Goal: Task Accomplishment & Management: Manage account settings

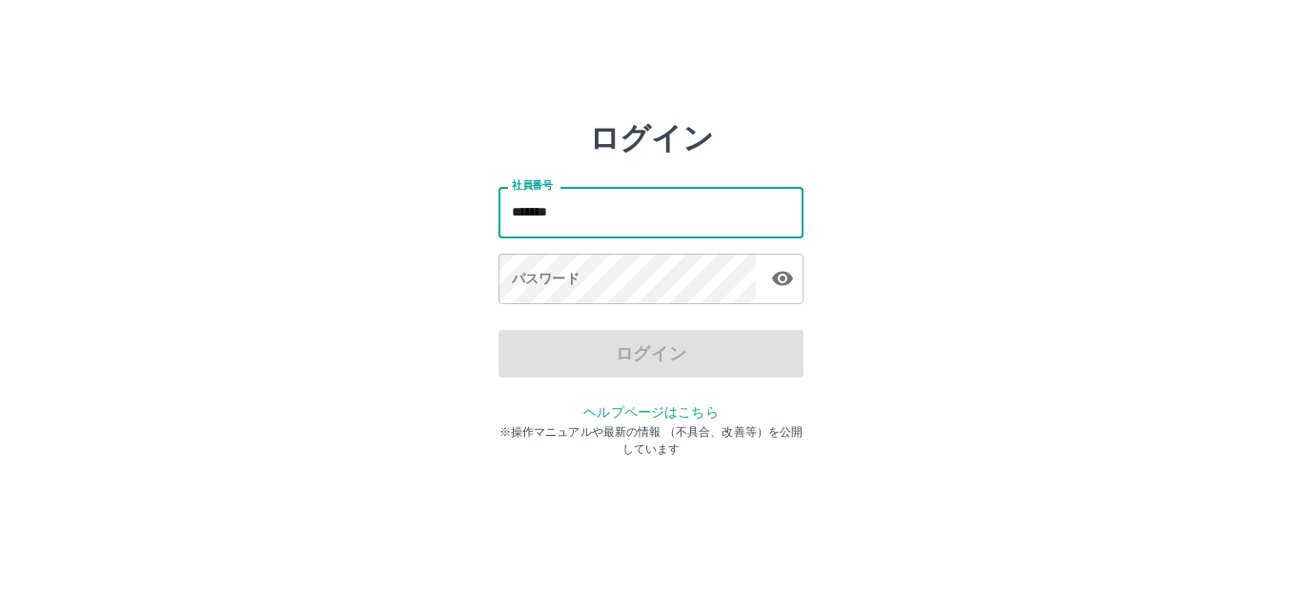
type input "*******"
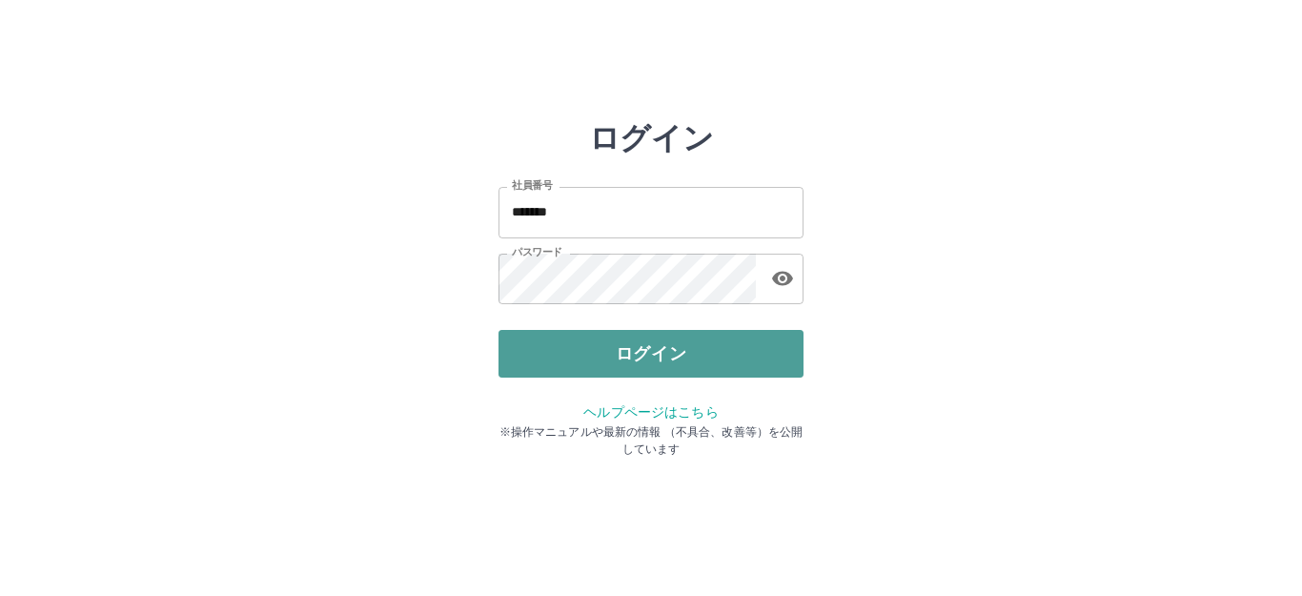
click at [674, 351] on button "ログイン" at bounding box center [650, 354] width 305 height 48
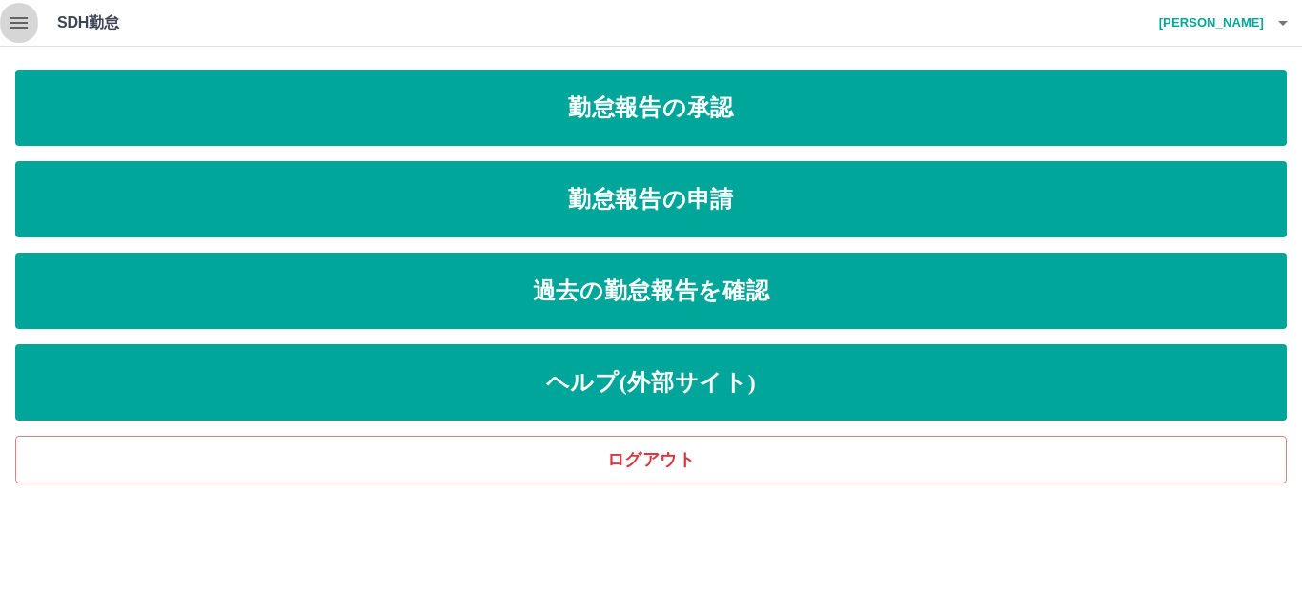
click at [13, 32] on icon "button" at bounding box center [19, 22] width 23 height 23
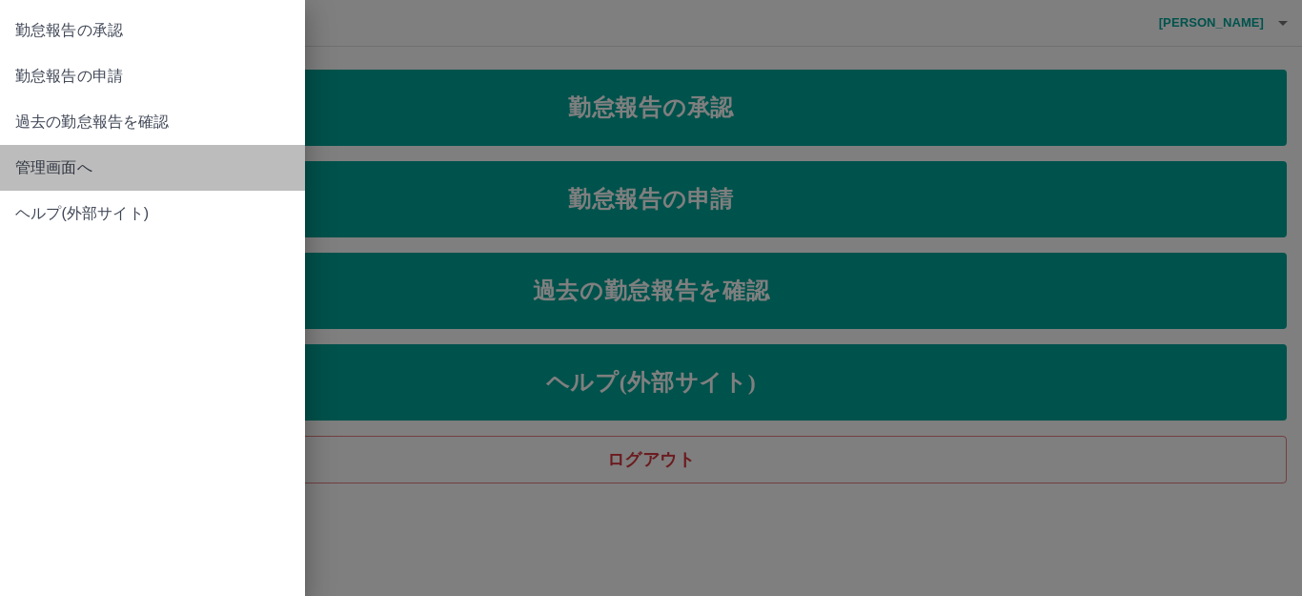
click at [85, 173] on span "管理画面へ" at bounding box center [152, 167] width 275 height 23
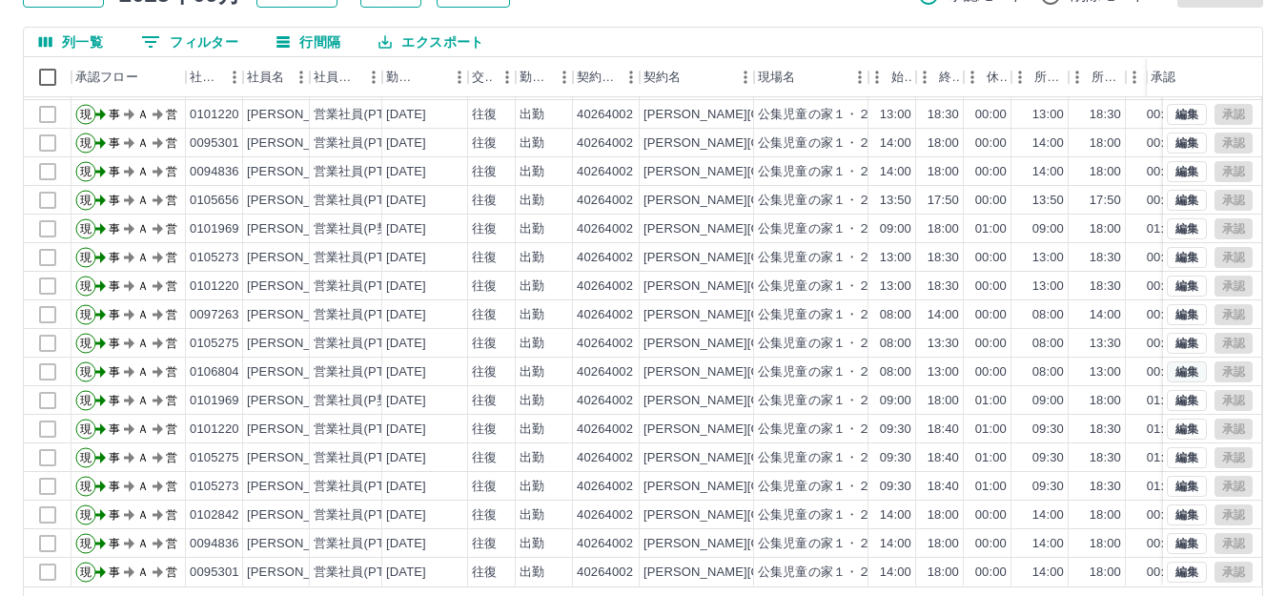
scroll to position [210, 0]
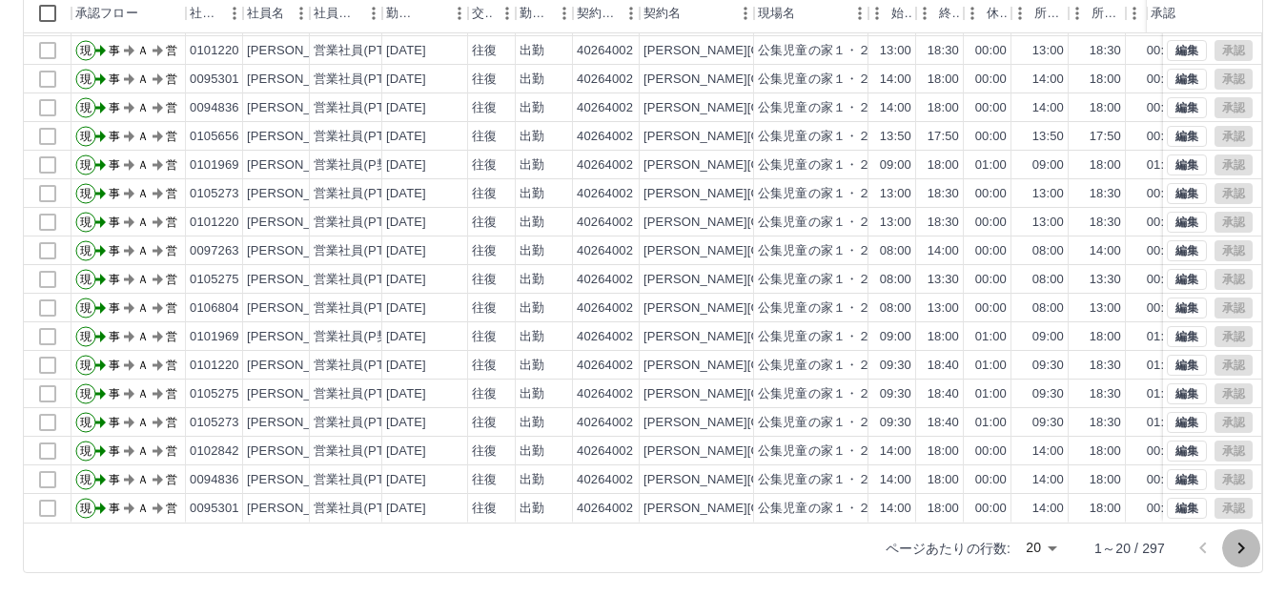
click at [1243, 542] on icon "次のページへ" at bounding box center [1241, 548] width 23 height 23
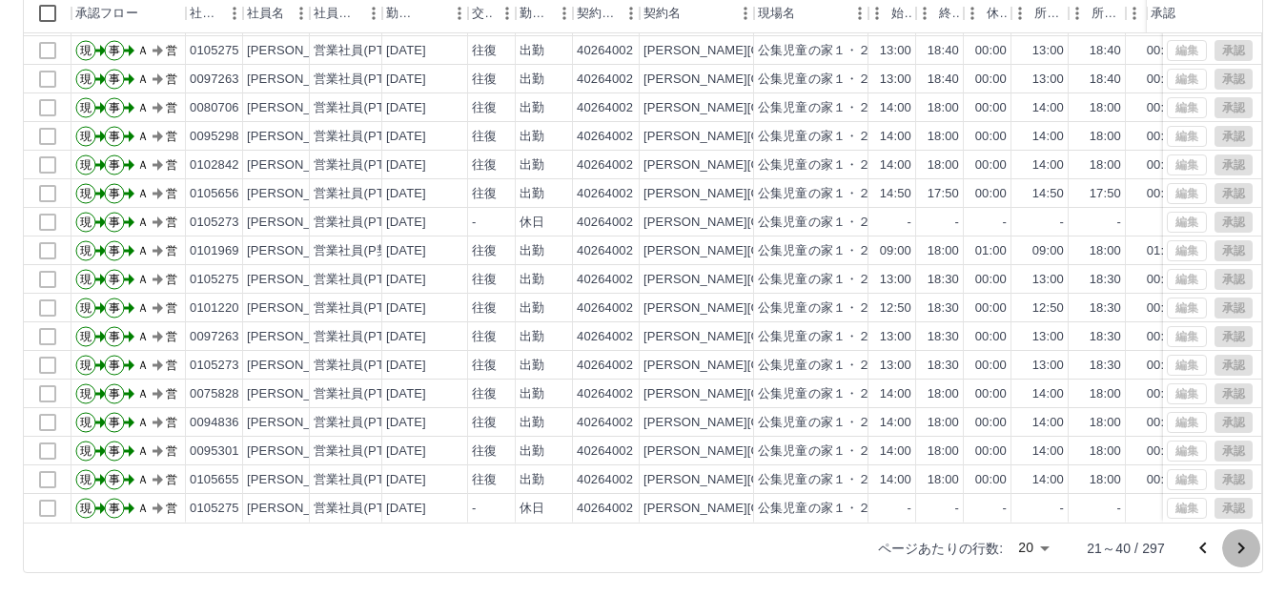
click at [1244, 547] on icon "次のページへ" at bounding box center [1241, 547] width 7 height 11
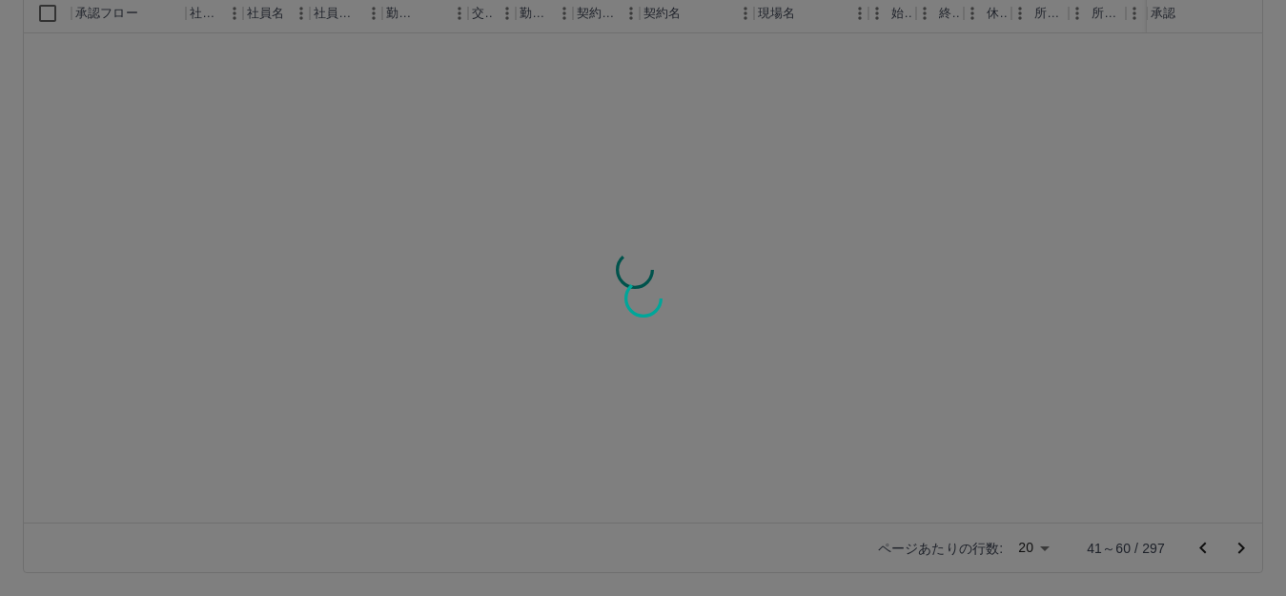
scroll to position [0, 0]
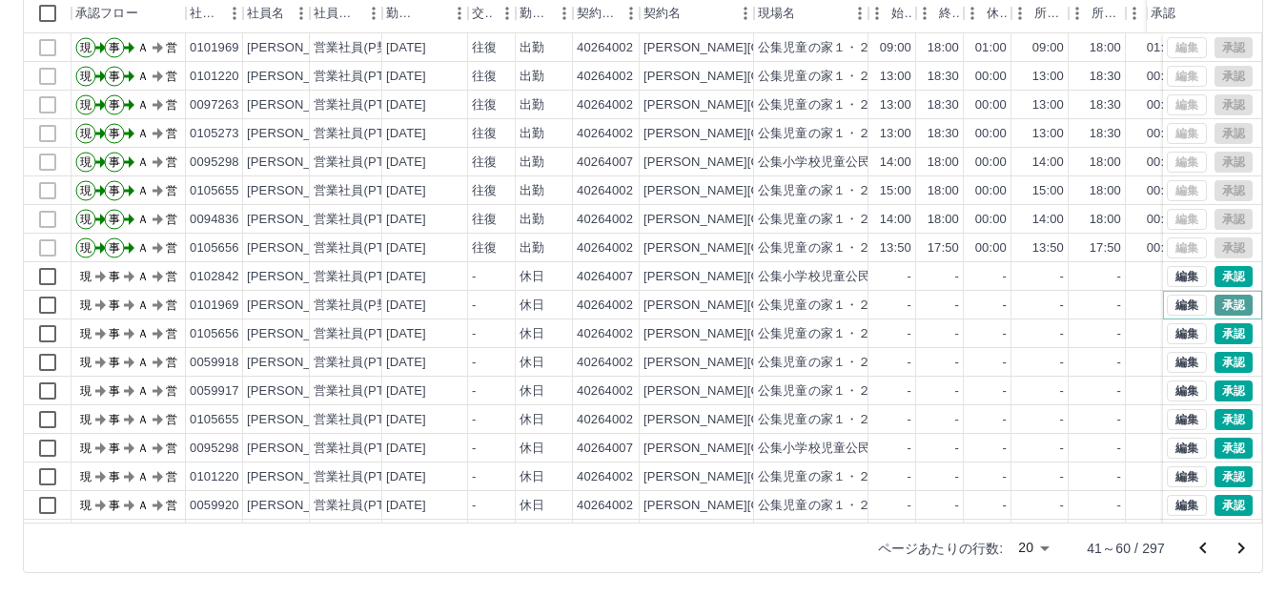
click at [1214, 305] on button "承認" at bounding box center [1233, 305] width 38 height 21
click at [1218, 331] on button "承認" at bounding box center [1233, 333] width 38 height 21
click at [1214, 446] on button "承認" at bounding box center [1233, 447] width 38 height 21
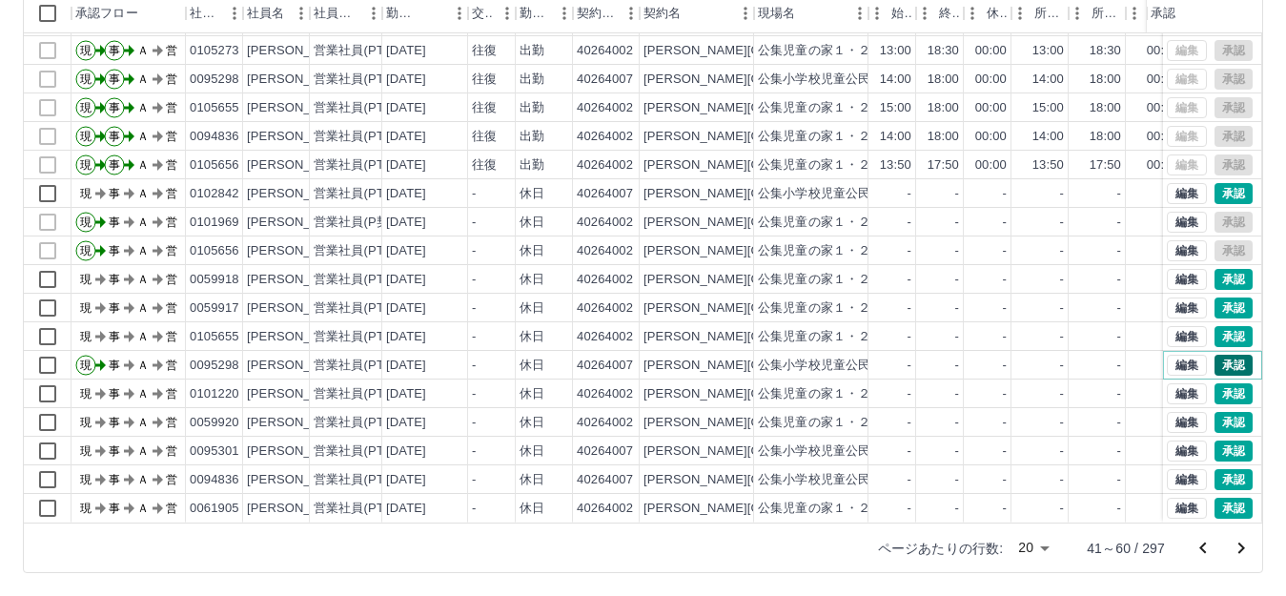
scroll to position [95, 0]
click at [1216, 383] on button "承認" at bounding box center [1233, 393] width 38 height 21
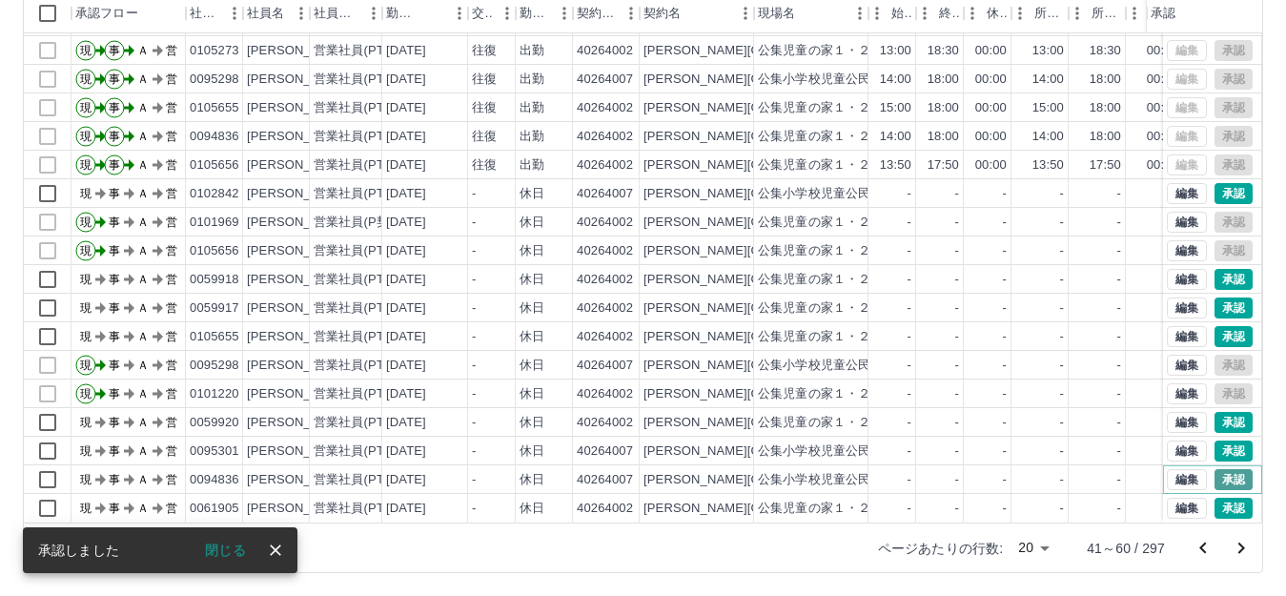
click at [1217, 469] on button "承認" at bounding box center [1233, 479] width 38 height 21
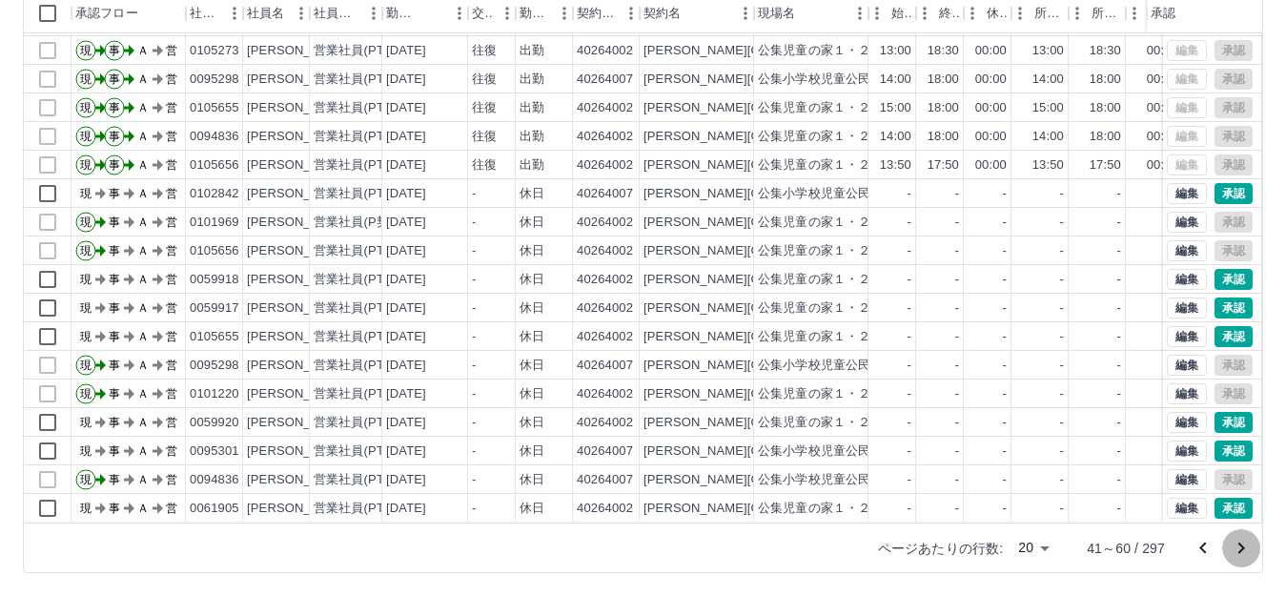
click at [1242, 550] on icon "次のページへ" at bounding box center [1241, 547] width 7 height 11
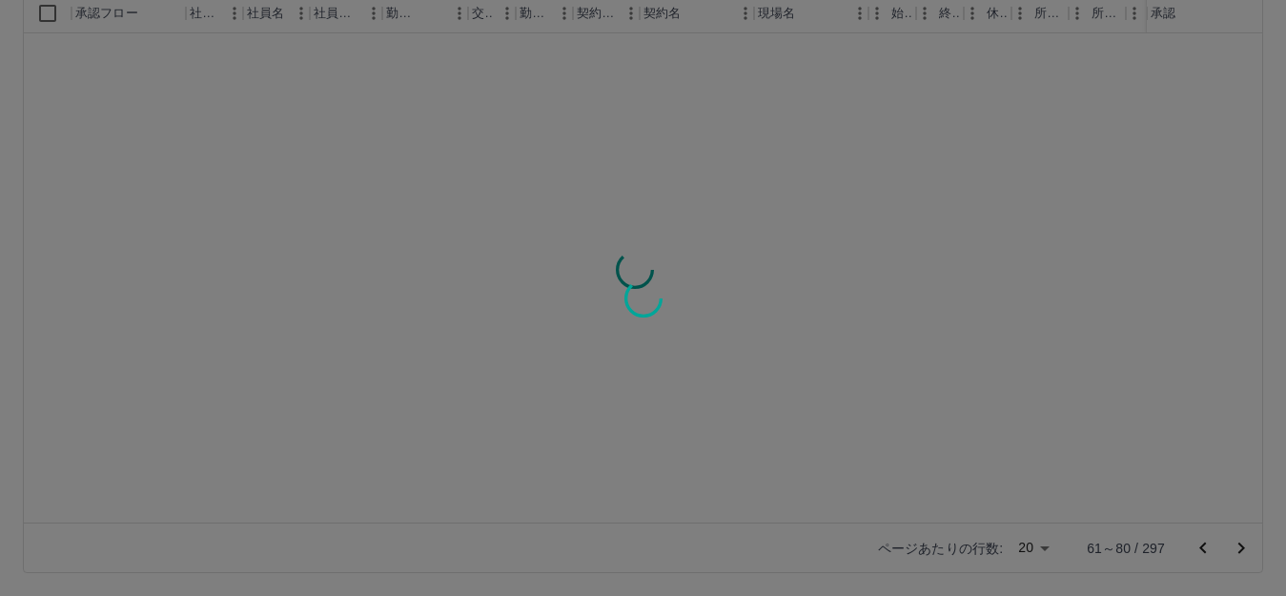
scroll to position [0, 0]
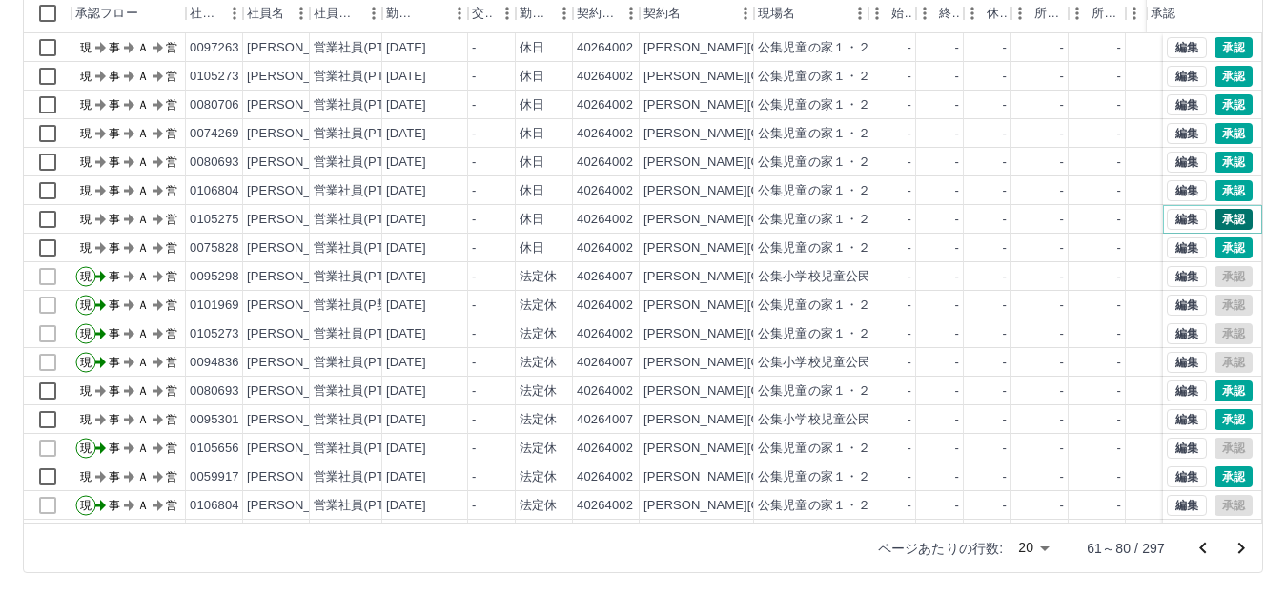
click at [1214, 227] on button "承認" at bounding box center [1233, 219] width 38 height 21
click at [1226, 252] on button "承認" at bounding box center [1233, 247] width 38 height 21
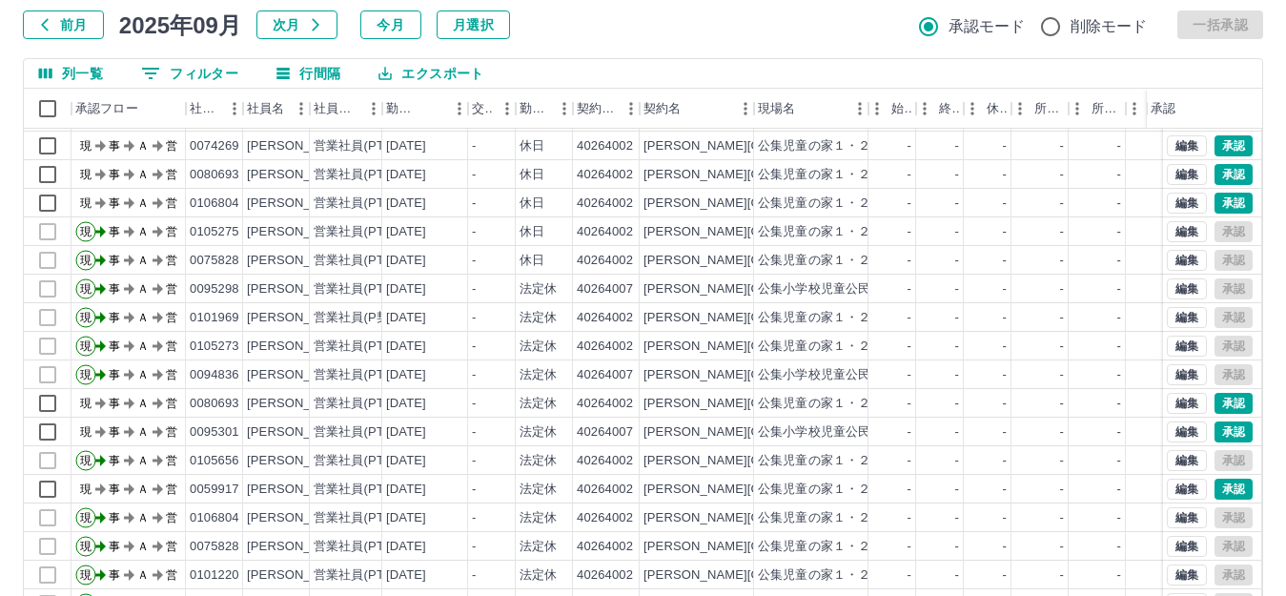
scroll to position [210, 0]
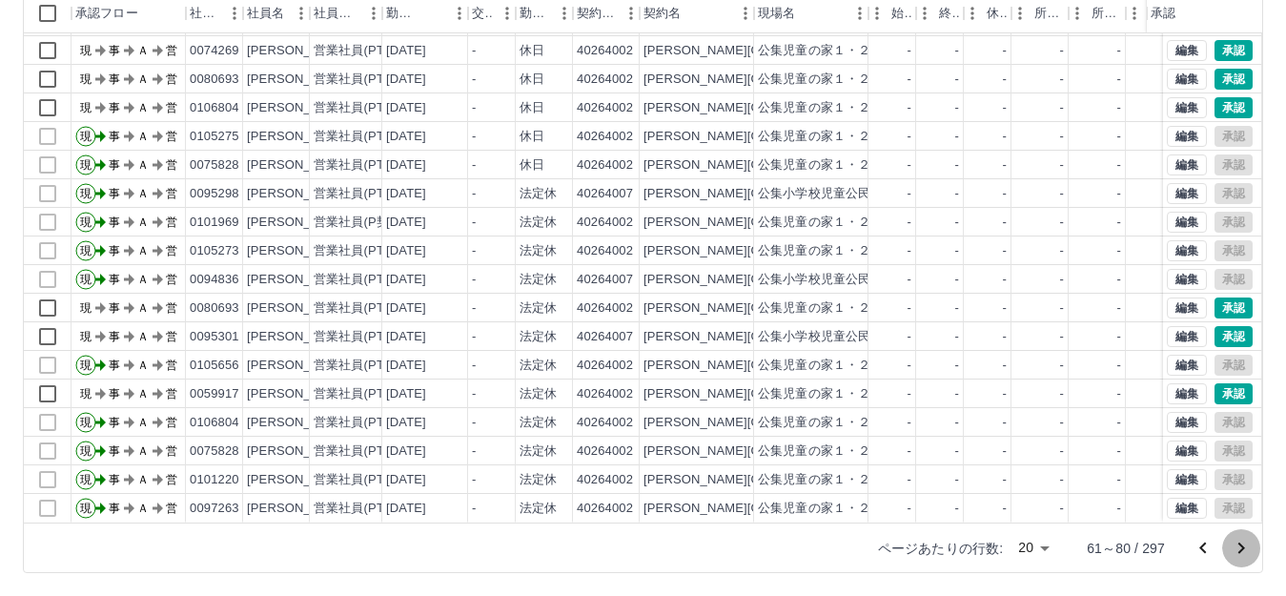
click at [1238, 546] on icon "次のページへ" at bounding box center [1241, 548] width 23 height 23
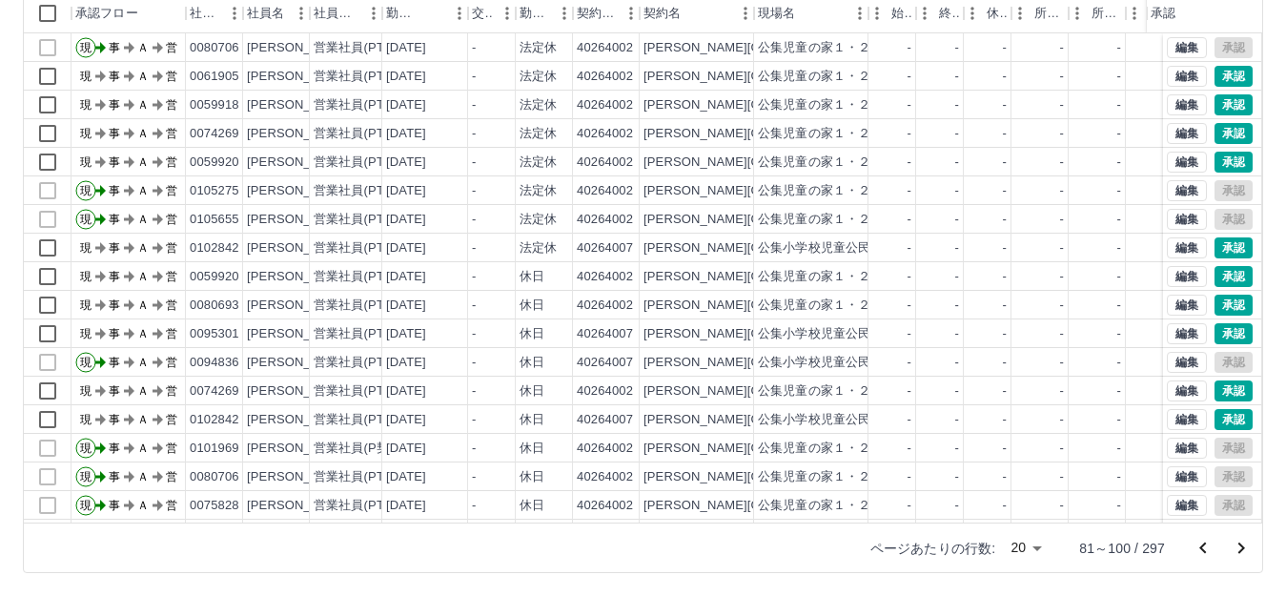
scroll to position [114, 0]
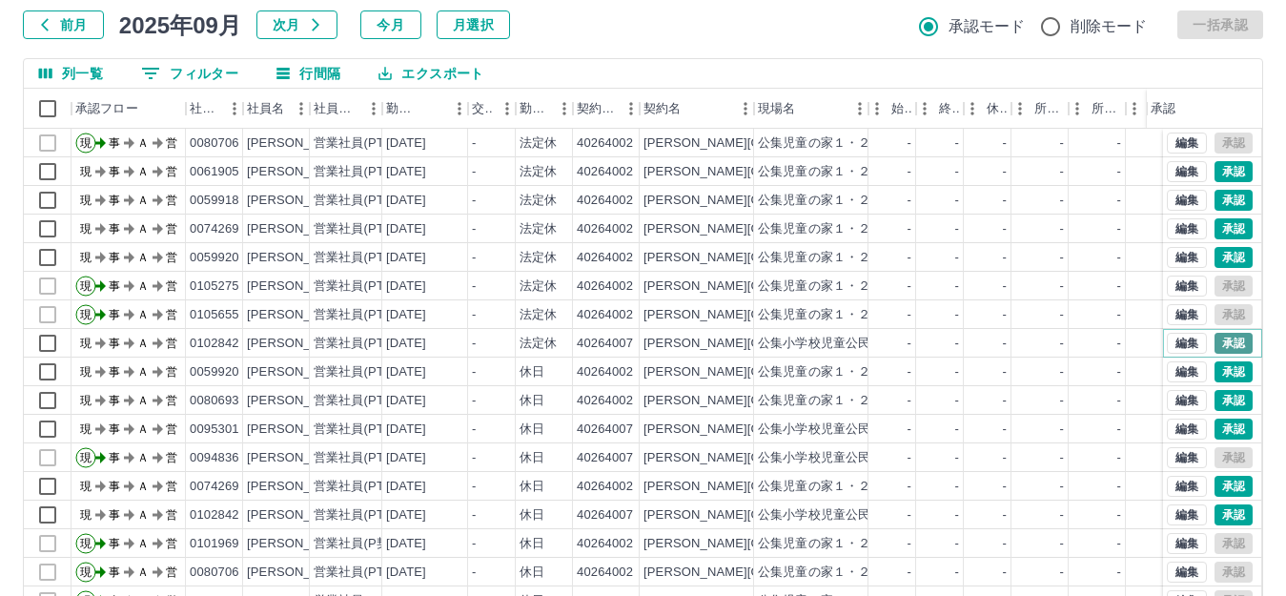
click at [1220, 344] on button "承認" at bounding box center [1233, 343] width 38 height 21
click at [1214, 431] on button "承認" at bounding box center [1233, 428] width 38 height 21
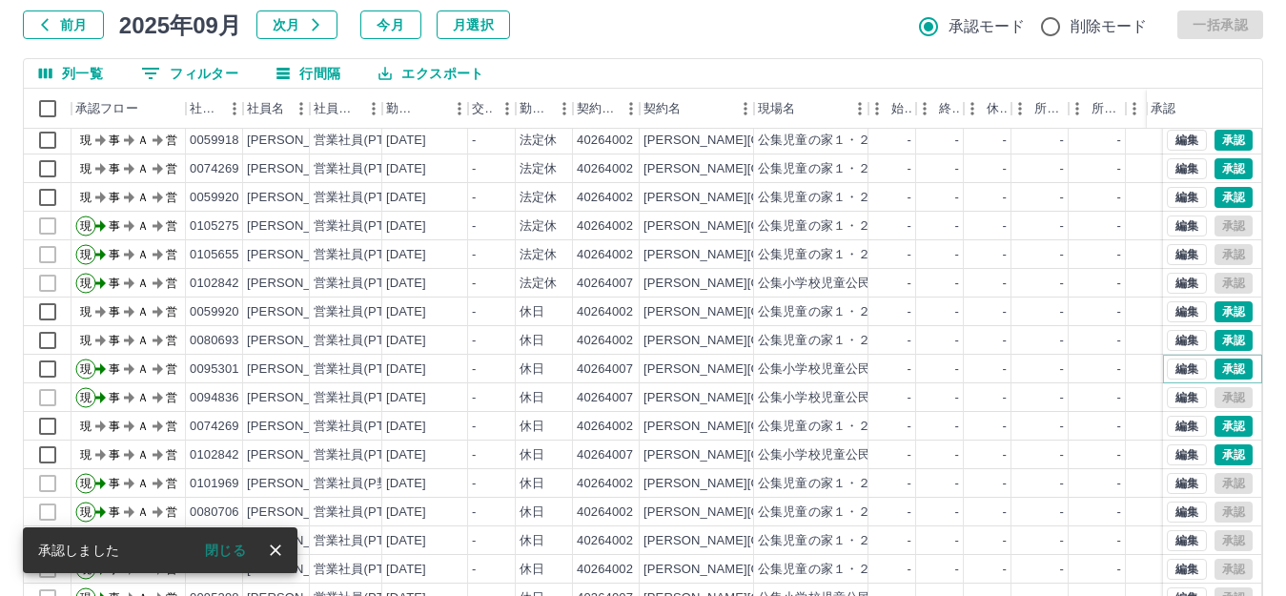
scroll to position [95, 0]
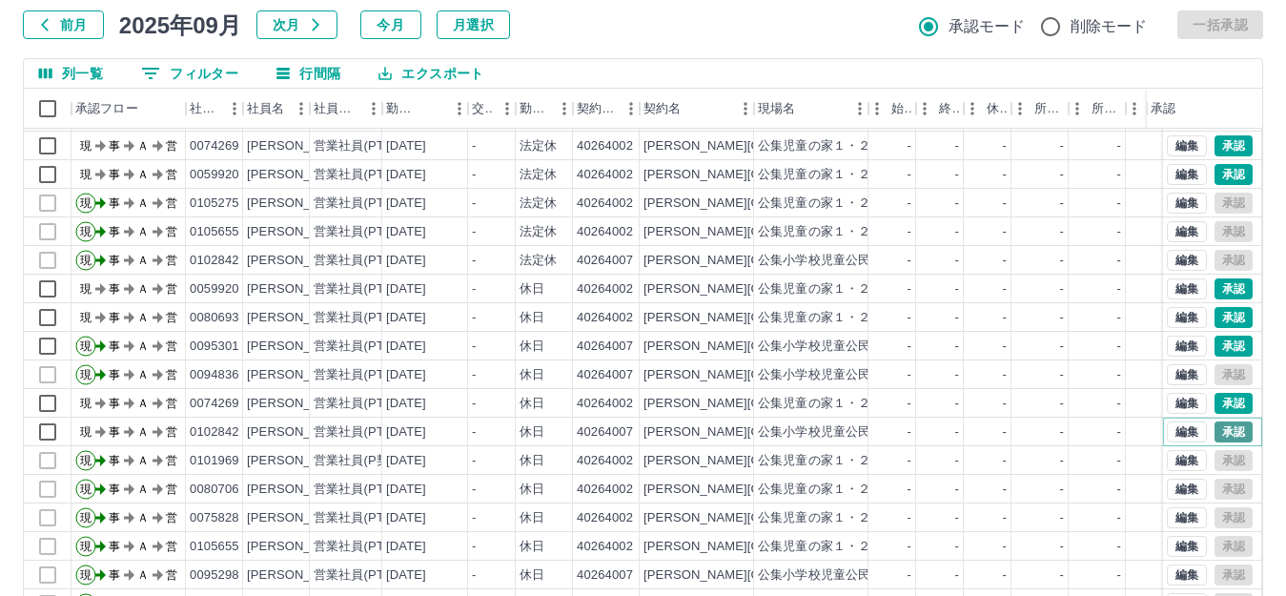
click at [1220, 421] on button "承認" at bounding box center [1233, 431] width 38 height 21
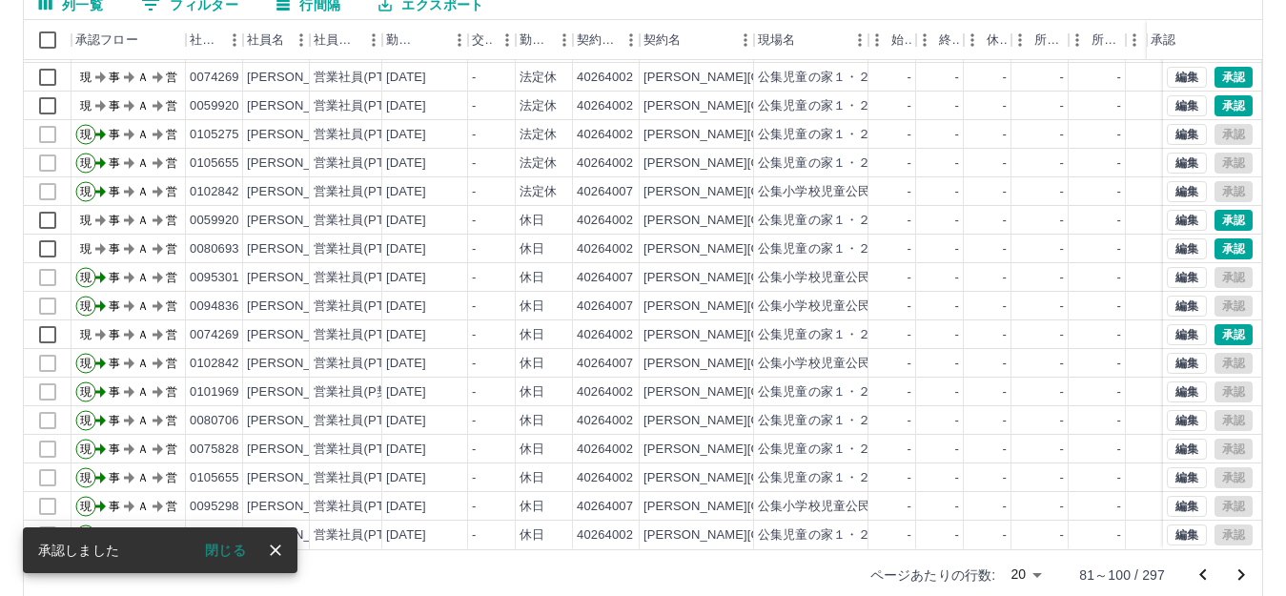
scroll to position [210, 0]
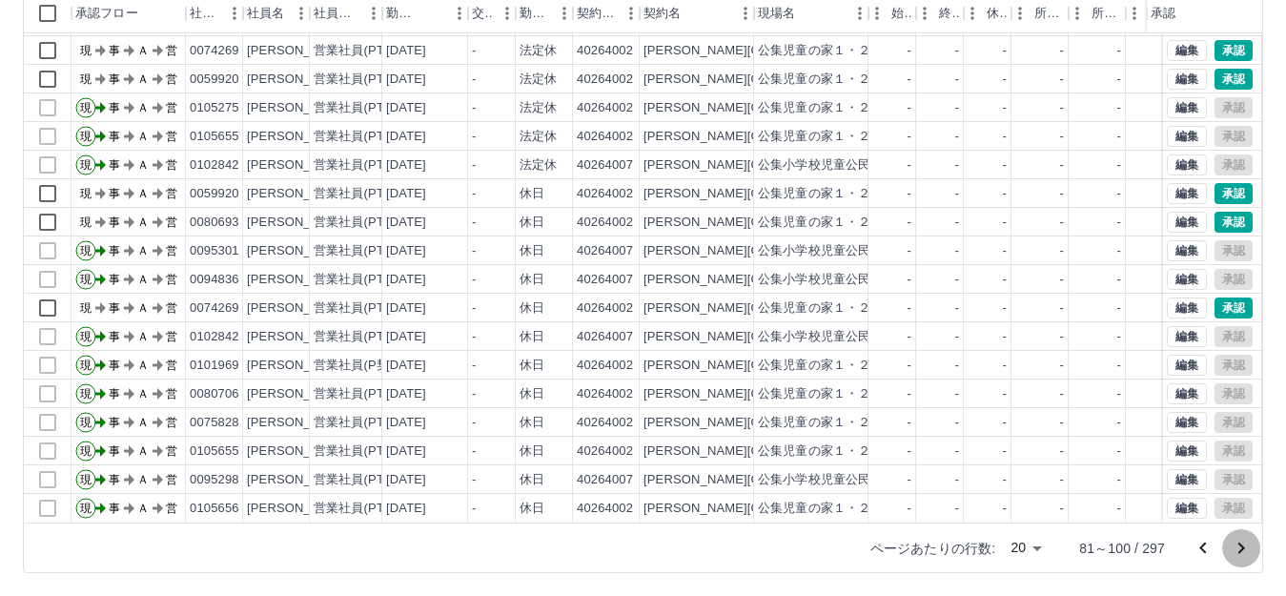
click at [1239, 546] on icon "次のページへ" at bounding box center [1241, 548] width 23 height 23
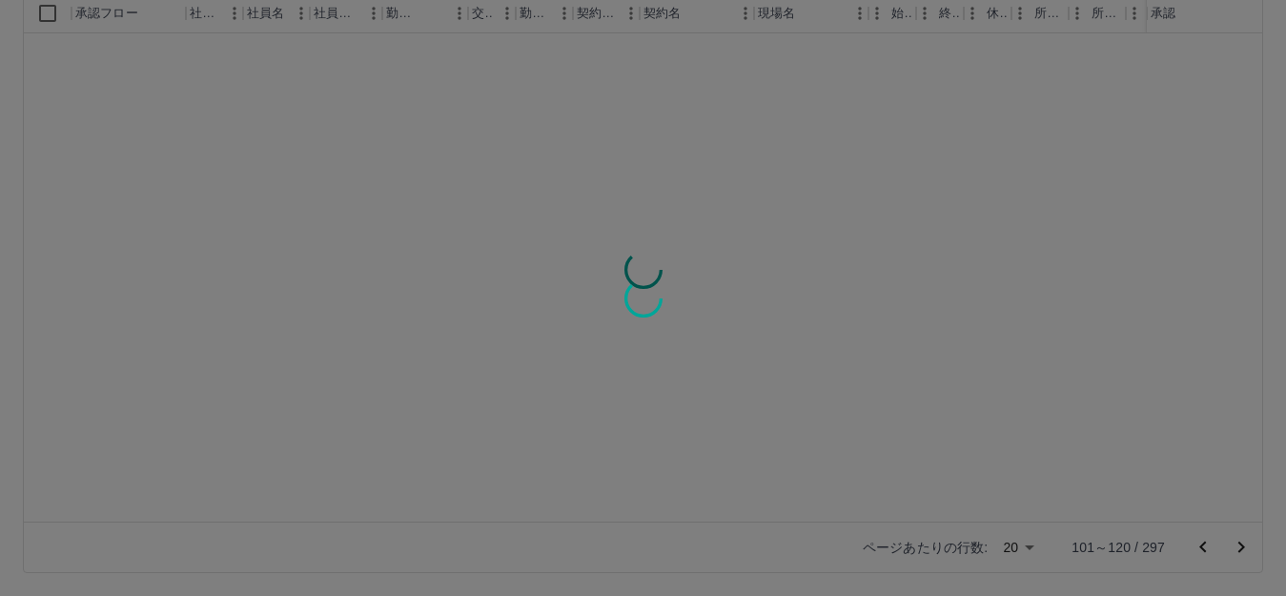
scroll to position [0, 0]
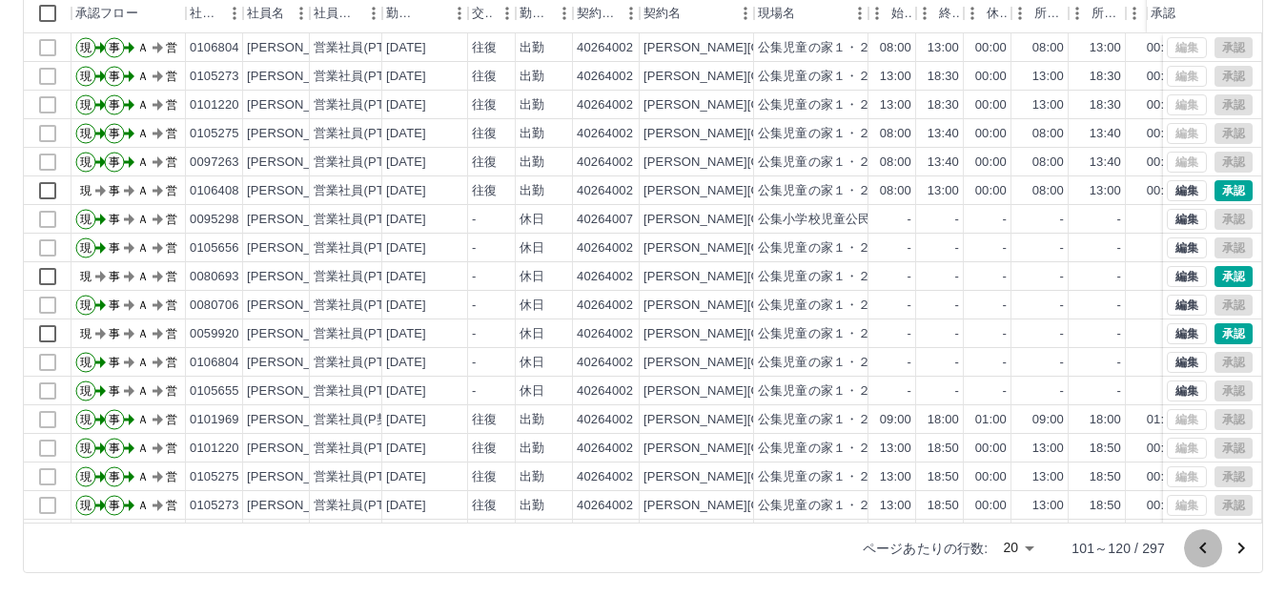
click at [1201, 547] on icon "前のページへ" at bounding box center [1202, 546] width 7 height 11
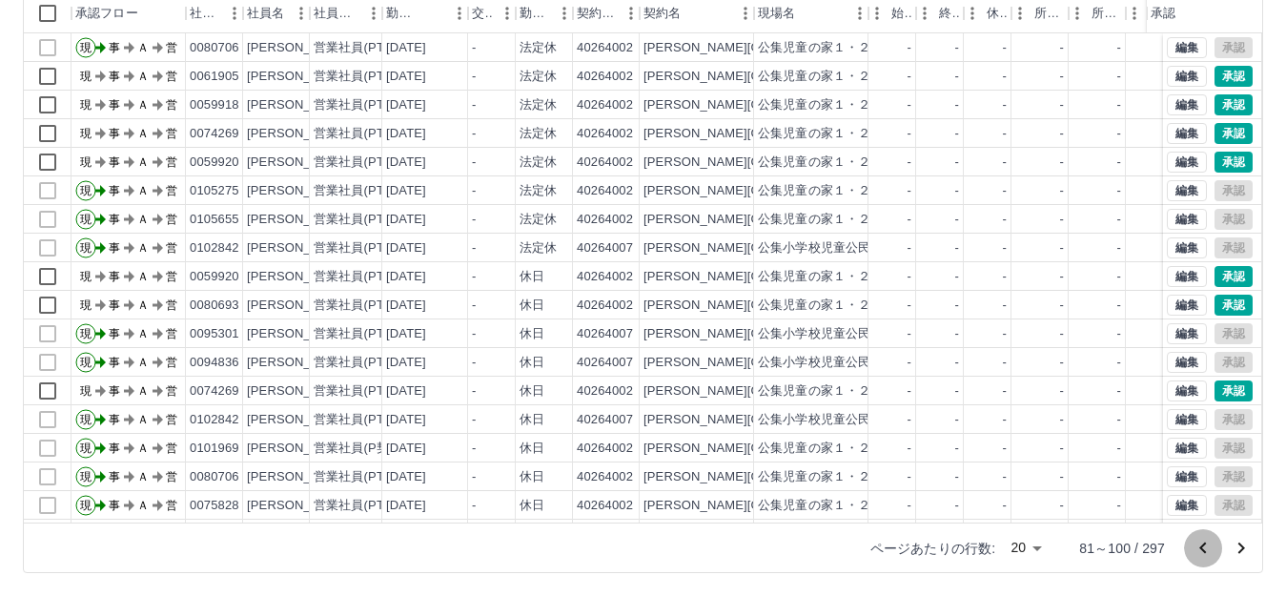
click at [1202, 547] on icon "前のページへ" at bounding box center [1202, 546] width 7 height 11
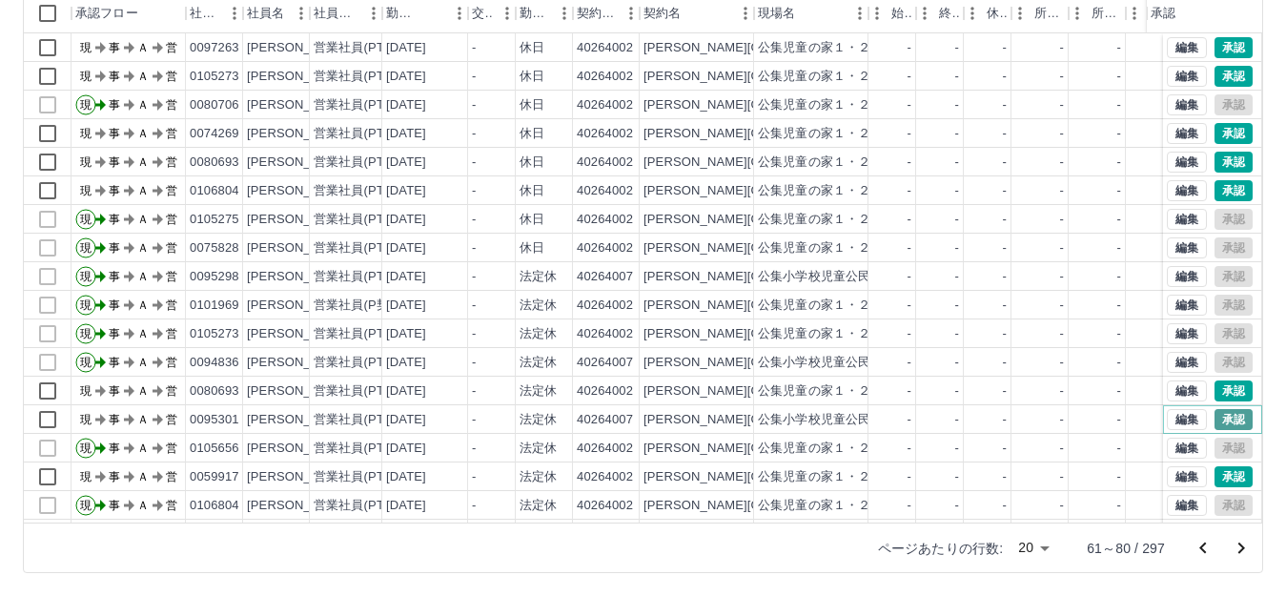
click at [1218, 413] on button "承認" at bounding box center [1233, 419] width 38 height 21
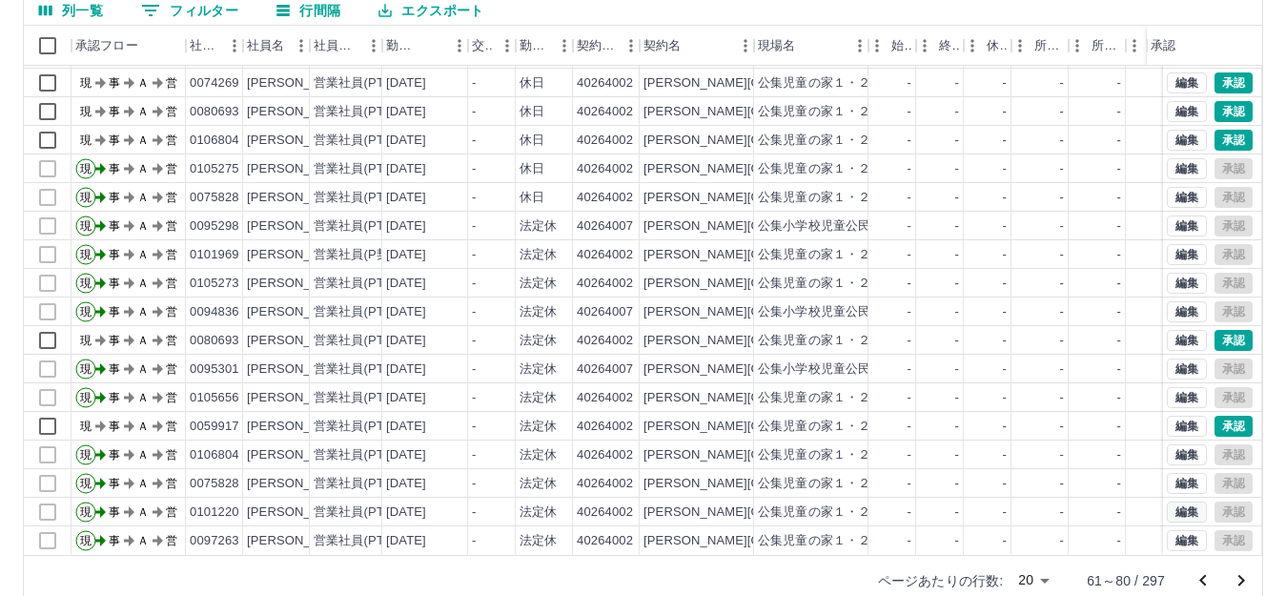
scroll to position [210, 0]
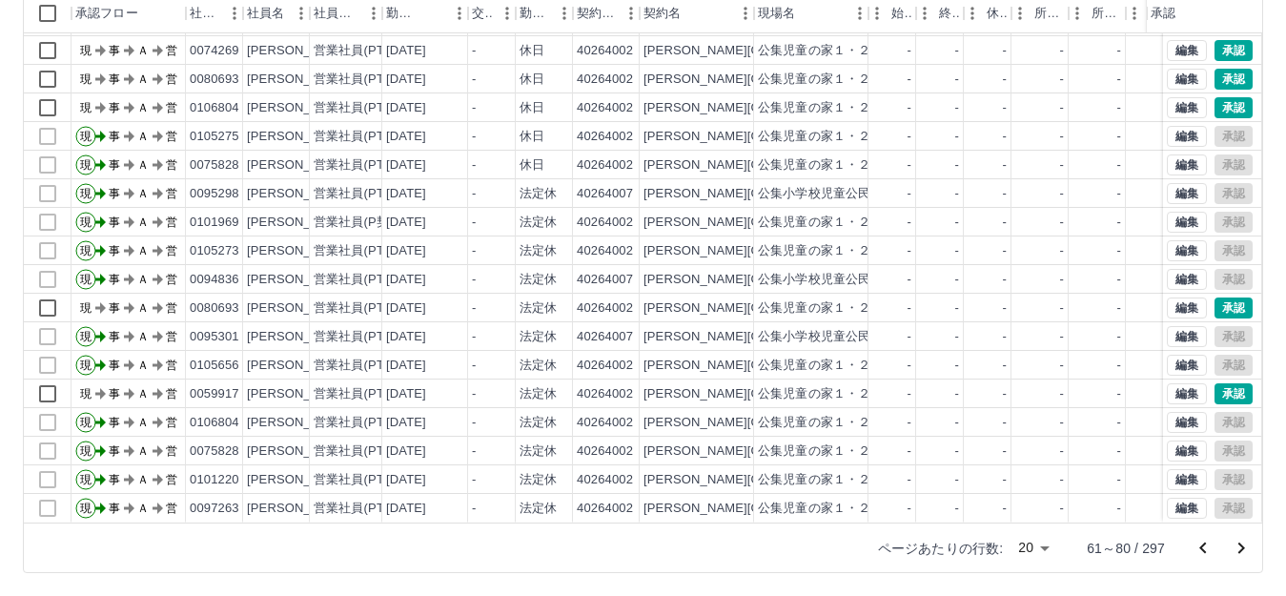
click at [1202, 542] on icon "前のページへ" at bounding box center [1202, 548] width 23 height 23
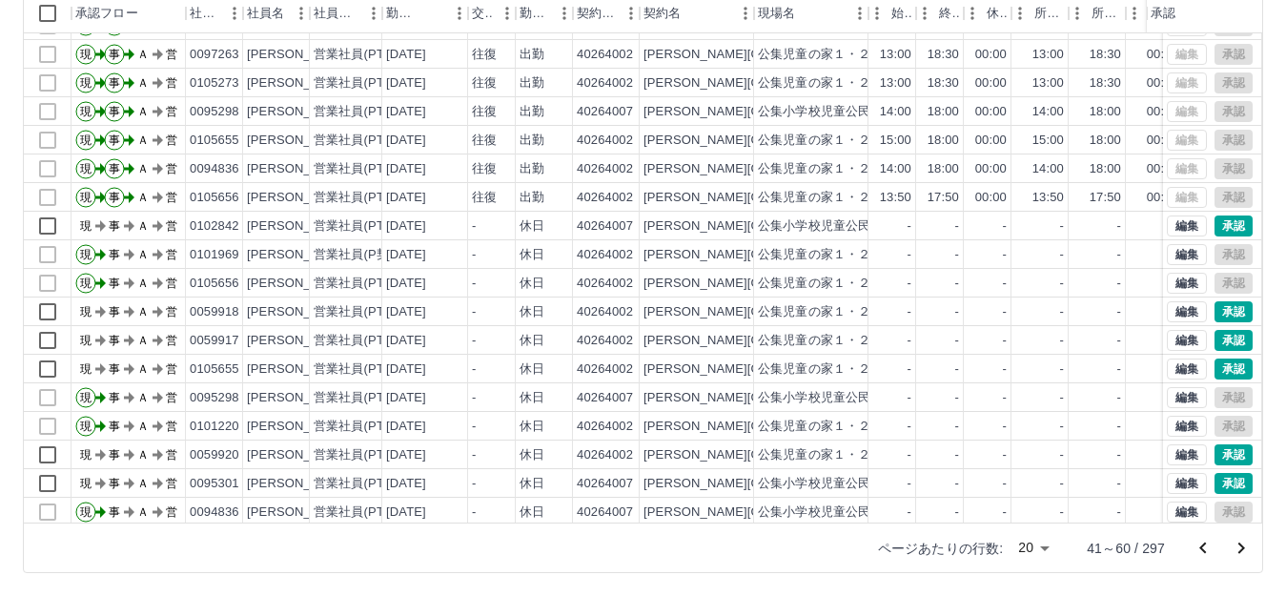
scroll to position [99, 0]
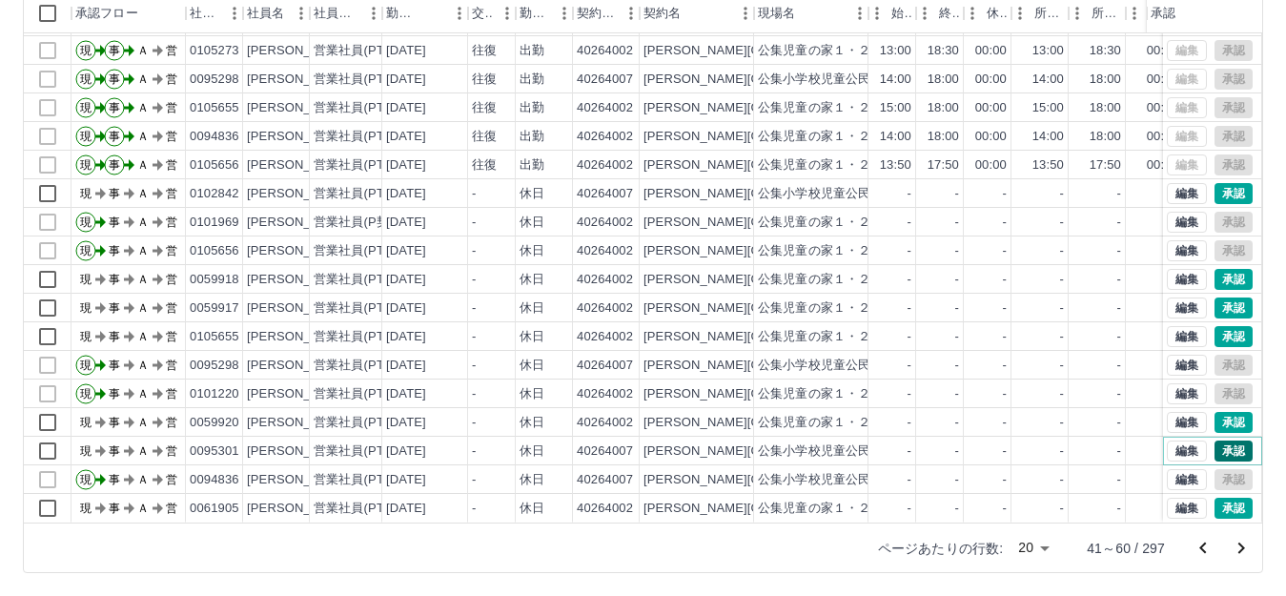
click at [1221, 440] on button "承認" at bounding box center [1233, 450] width 38 height 21
click at [1223, 183] on button "承認" at bounding box center [1233, 193] width 38 height 21
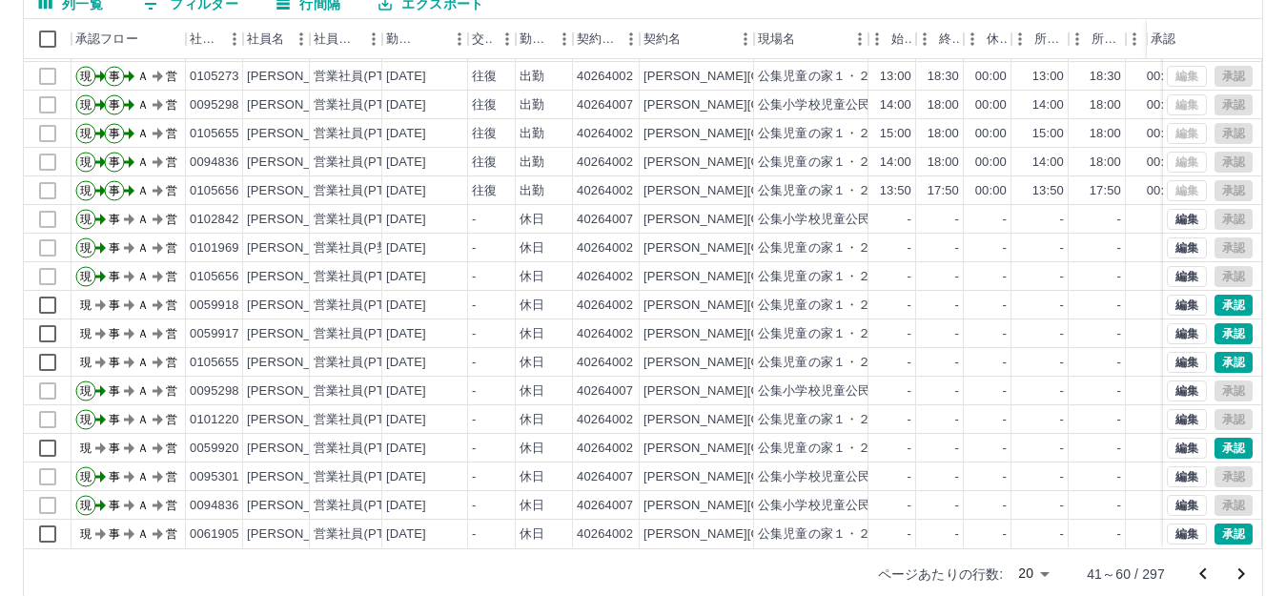
scroll to position [210, 0]
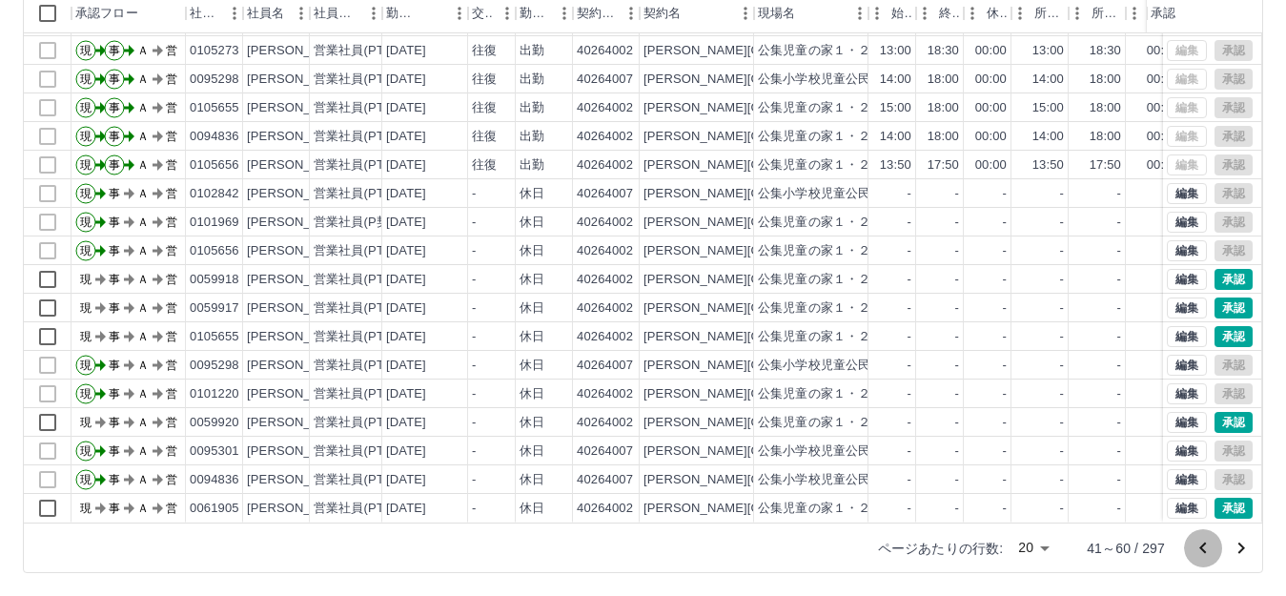
drag, startPoint x: 1206, startPoint y: 545, endPoint x: 1195, endPoint y: 543, distance: 10.7
click at [1203, 545] on icon "前のページへ" at bounding box center [1202, 548] width 23 height 23
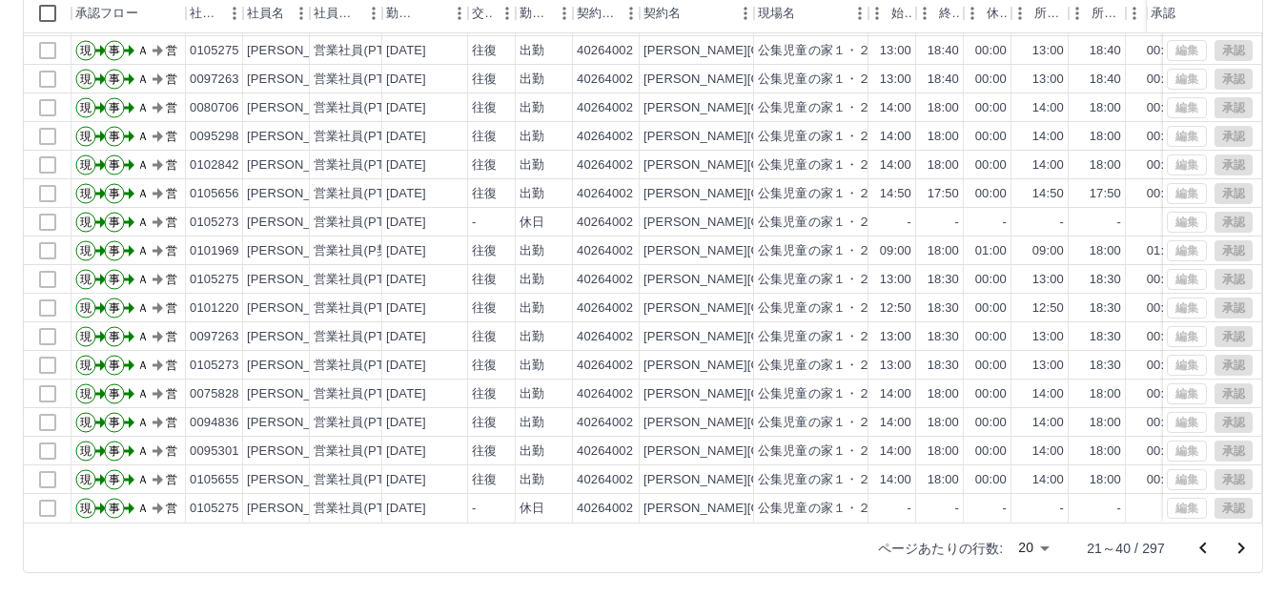
click at [1206, 540] on icon "前のページへ" at bounding box center [1202, 548] width 23 height 23
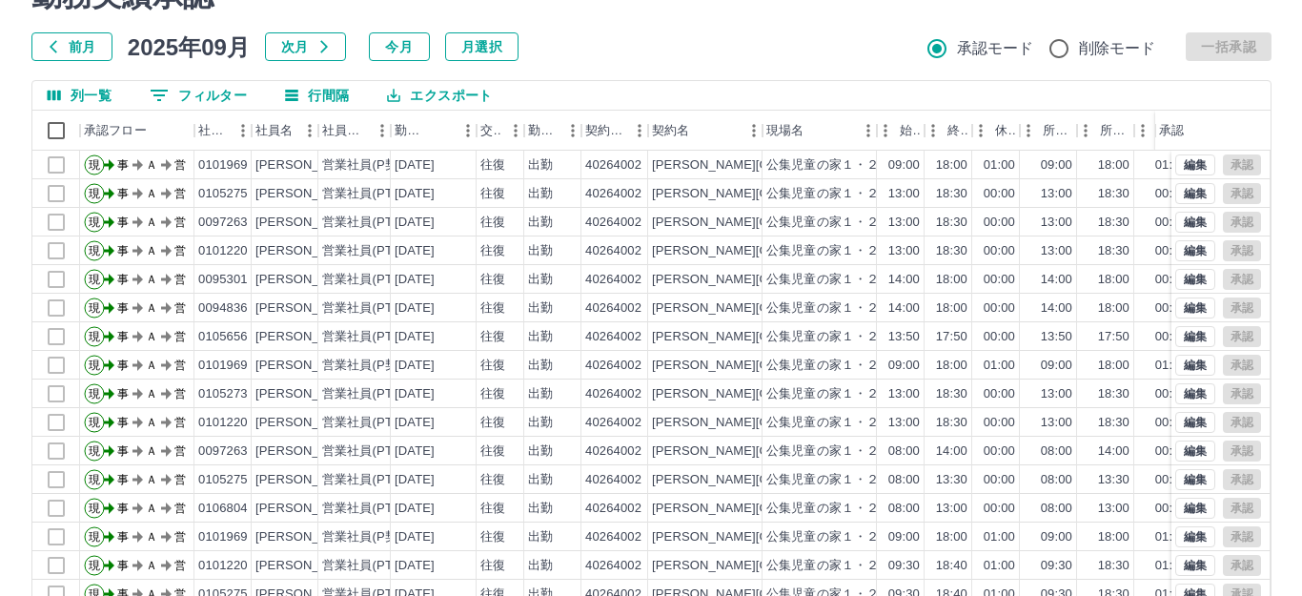
scroll to position [0, 0]
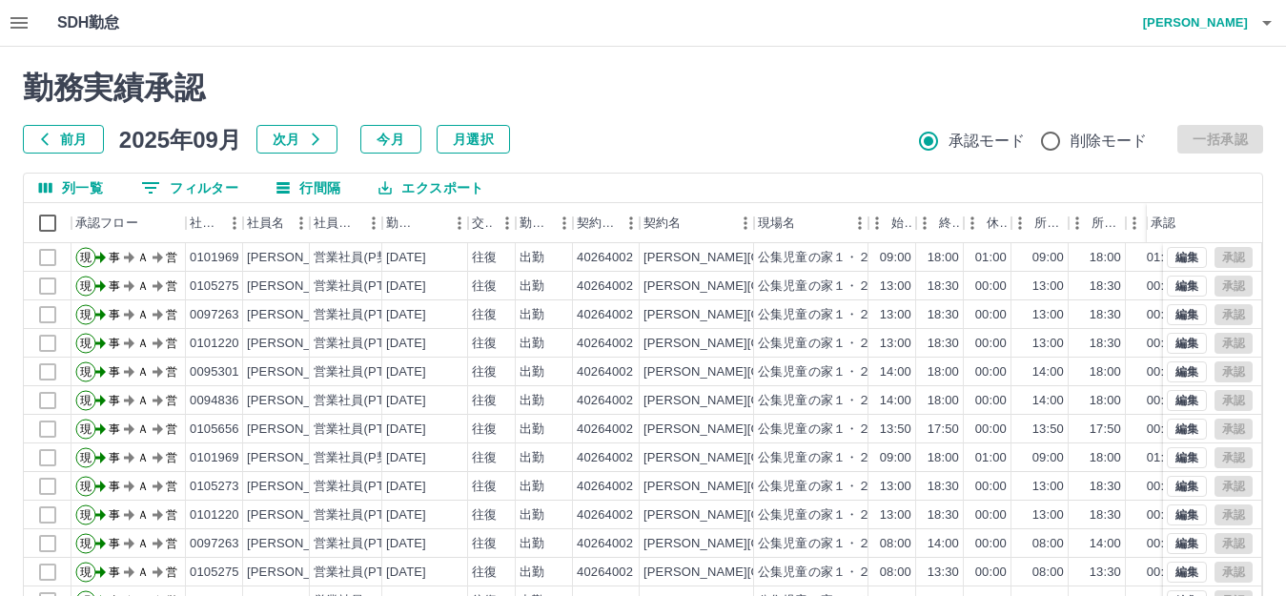
click at [1268, 21] on icon "button" at bounding box center [1266, 22] width 23 height 23
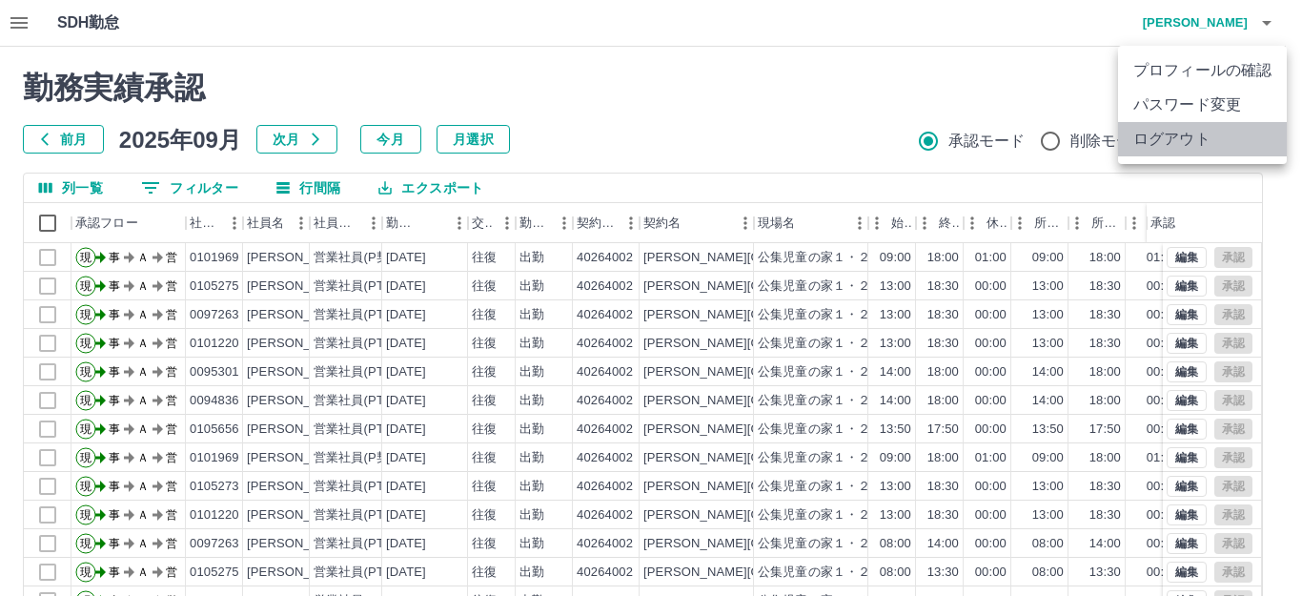
click at [1173, 143] on li "ログアウト" at bounding box center [1202, 139] width 169 height 34
